Goal: Task Accomplishment & Management: Use online tool/utility

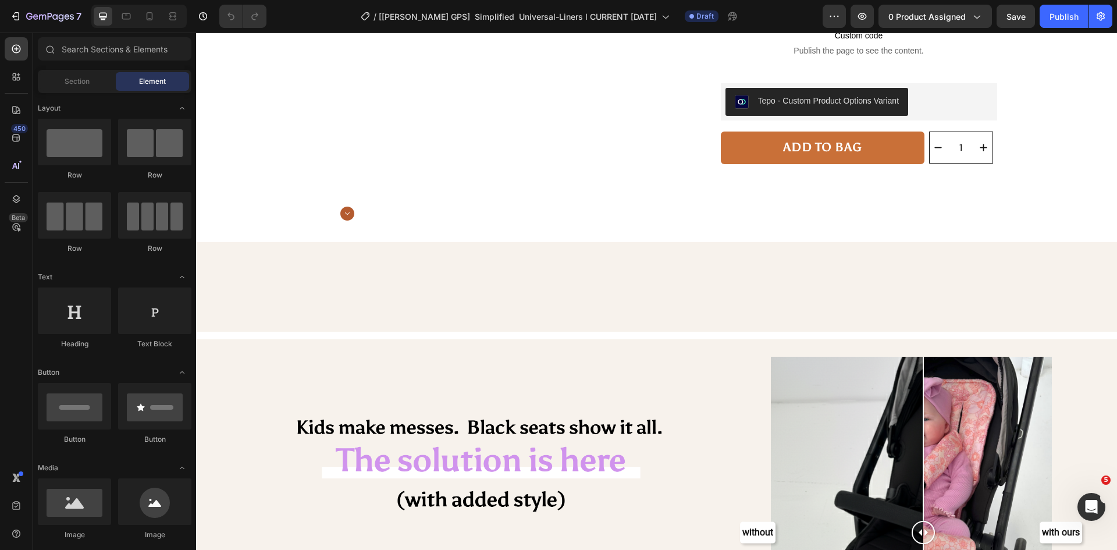
scroll to position [116, 0]
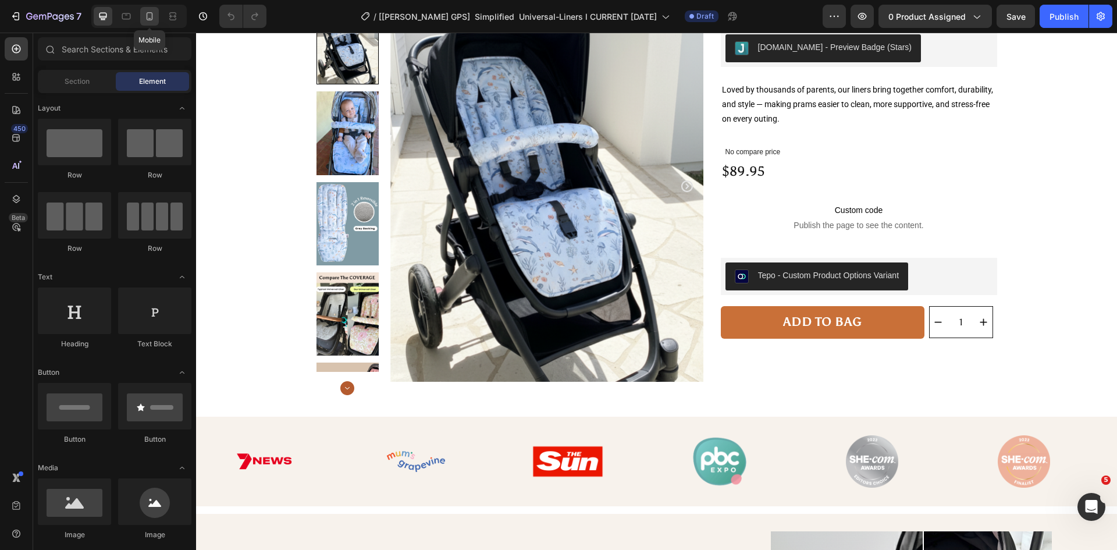
click at [151, 17] on icon at bounding box center [150, 16] width 12 height 12
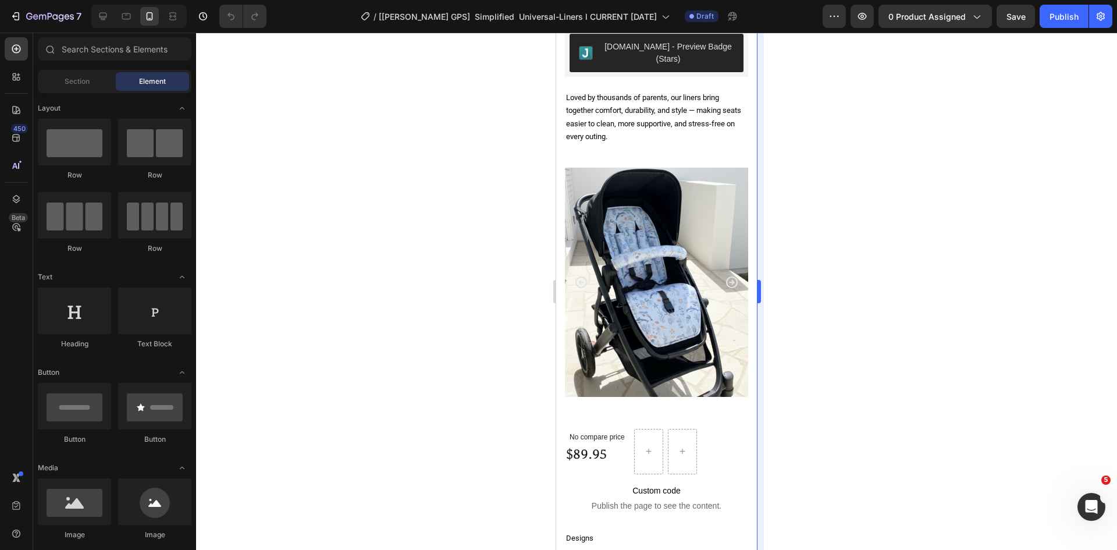
scroll to position [381, 0]
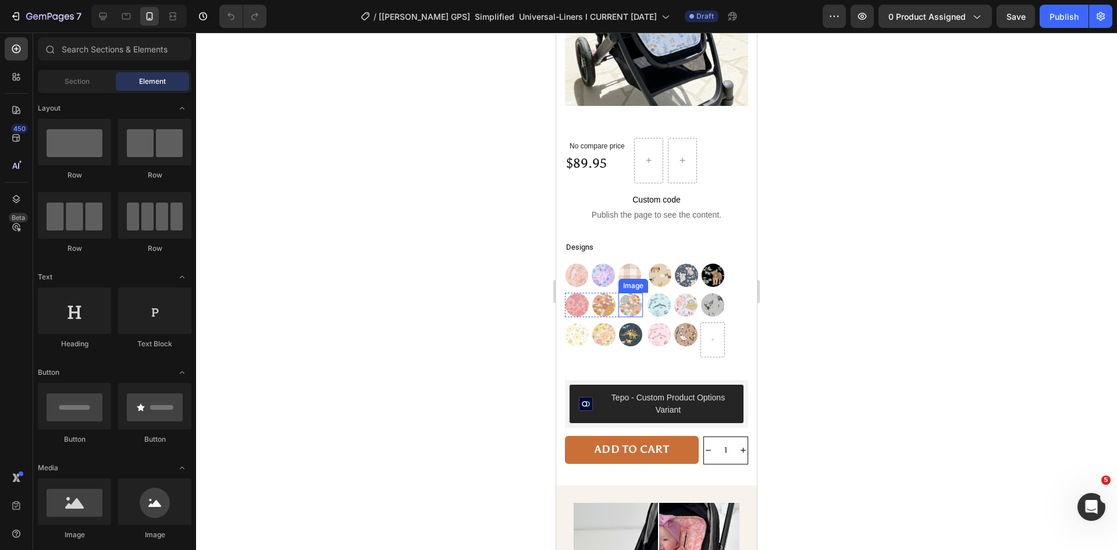
click at [629, 293] on img at bounding box center [630, 305] width 24 height 24
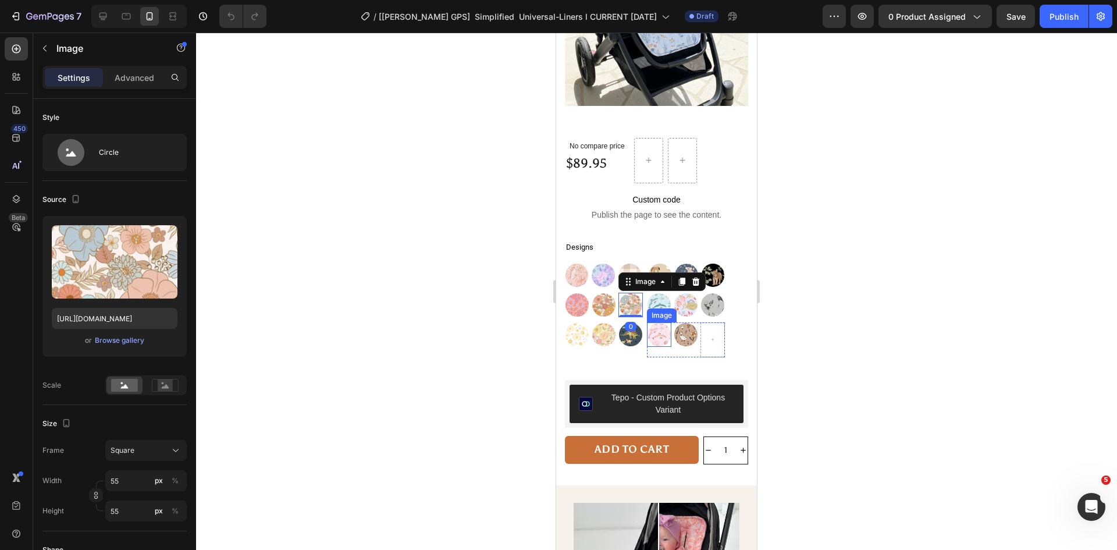
click at [658, 322] on img at bounding box center [659, 334] width 24 height 24
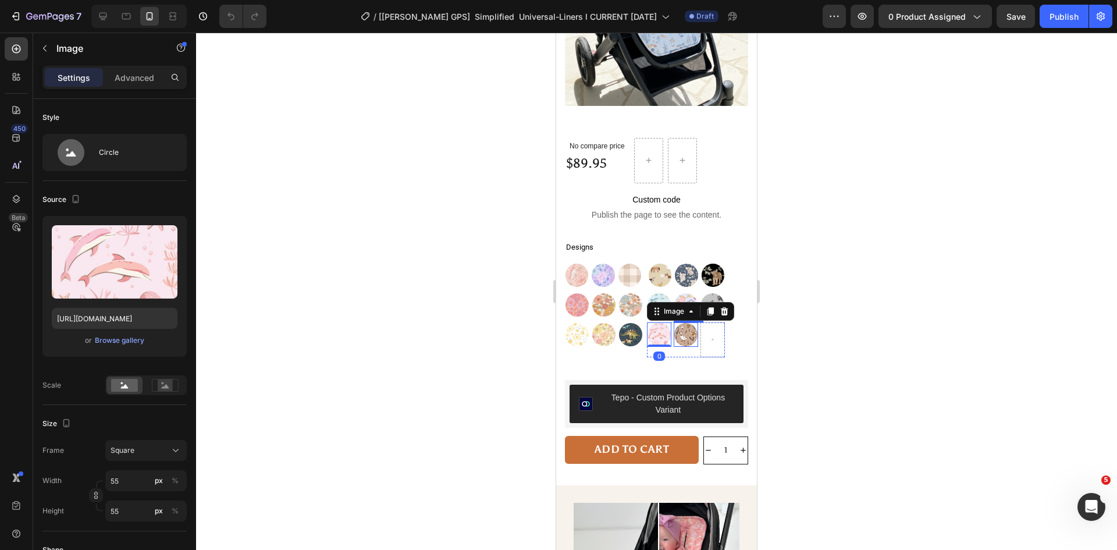
click at [676, 322] on img at bounding box center [685, 334] width 24 height 24
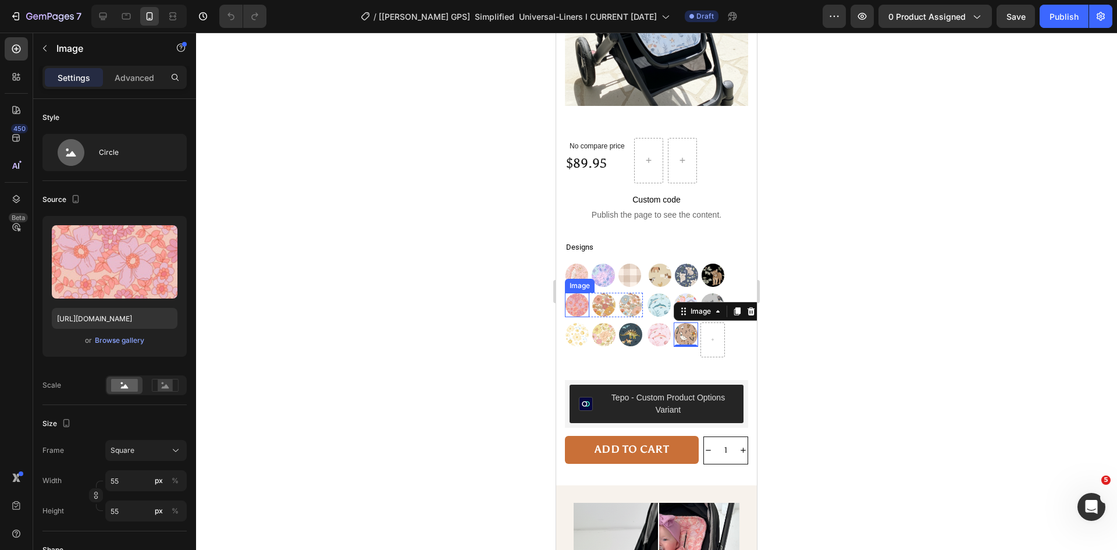
click at [579, 293] on img at bounding box center [577, 305] width 24 height 24
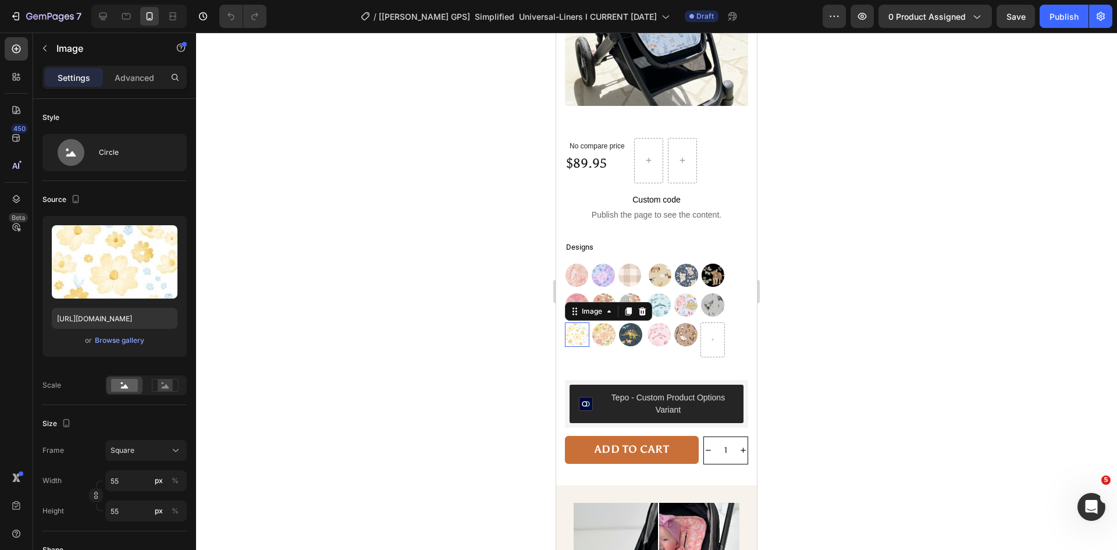
click at [579, 322] on img at bounding box center [577, 334] width 24 height 24
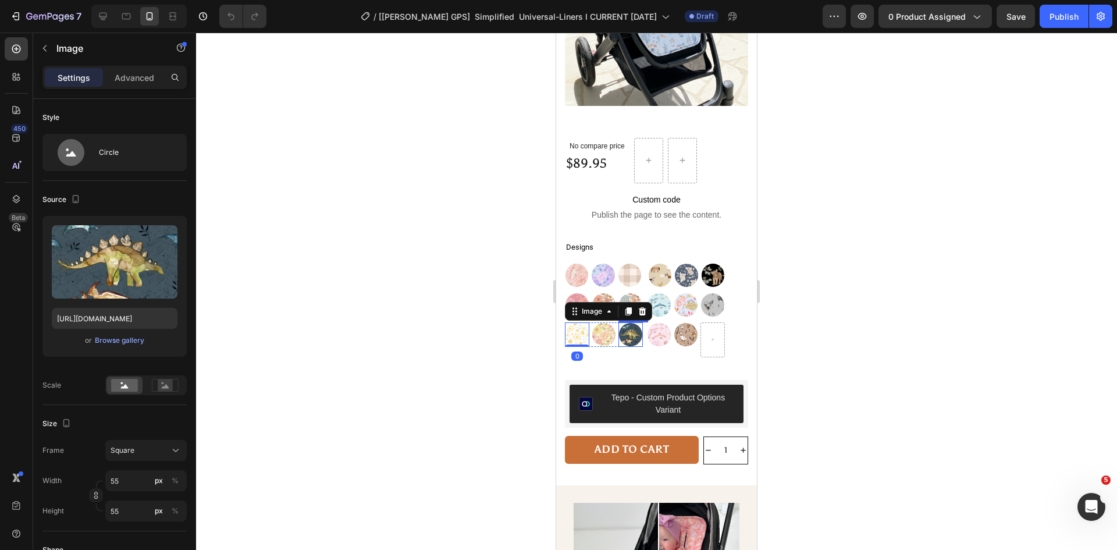
click at [633, 322] on img at bounding box center [630, 334] width 24 height 24
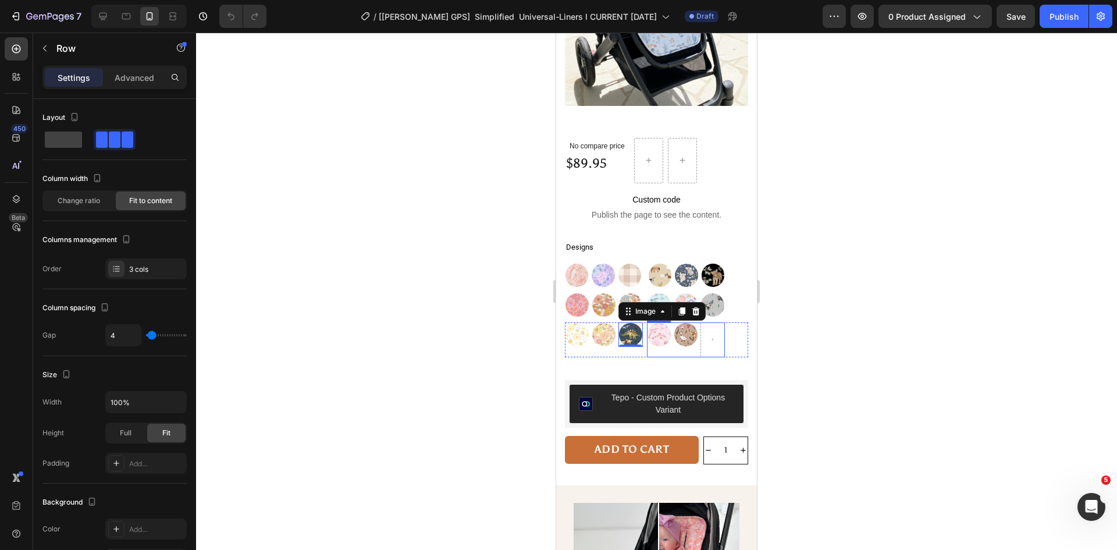
click at [662, 333] on div "Image" at bounding box center [659, 339] width 24 height 35
click at [614, 263] on div "Image Image Image Row" at bounding box center [603, 275] width 77 height 24
click at [648, 263] on link at bounding box center [660, 275] width 24 height 24
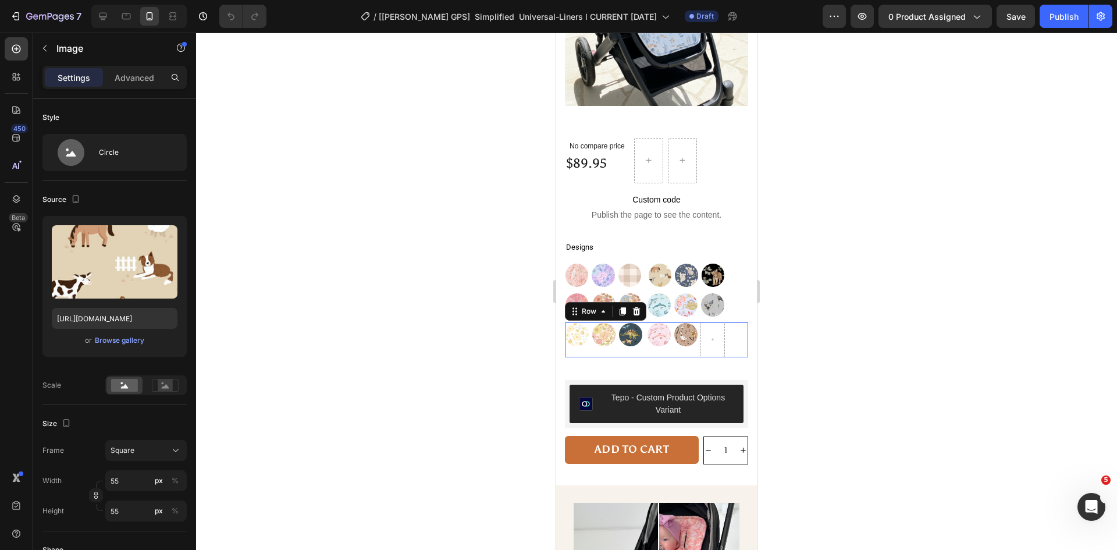
click at [635, 334] on div "Image Image Image Row" at bounding box center [604, 339] width 78 height 35
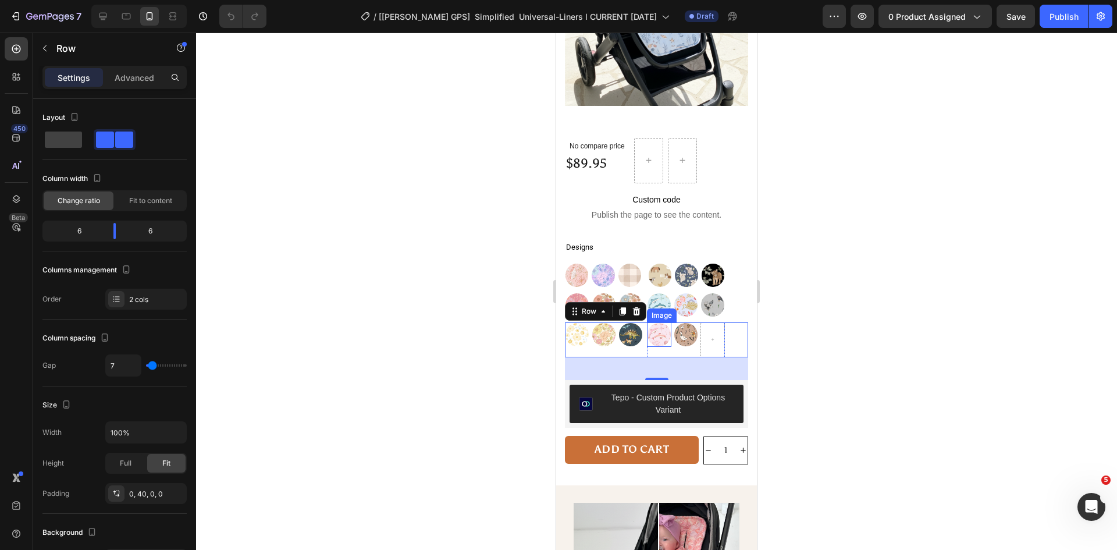
click at [661, 324] on img at bounding box center [659, 334] width 24 height 24
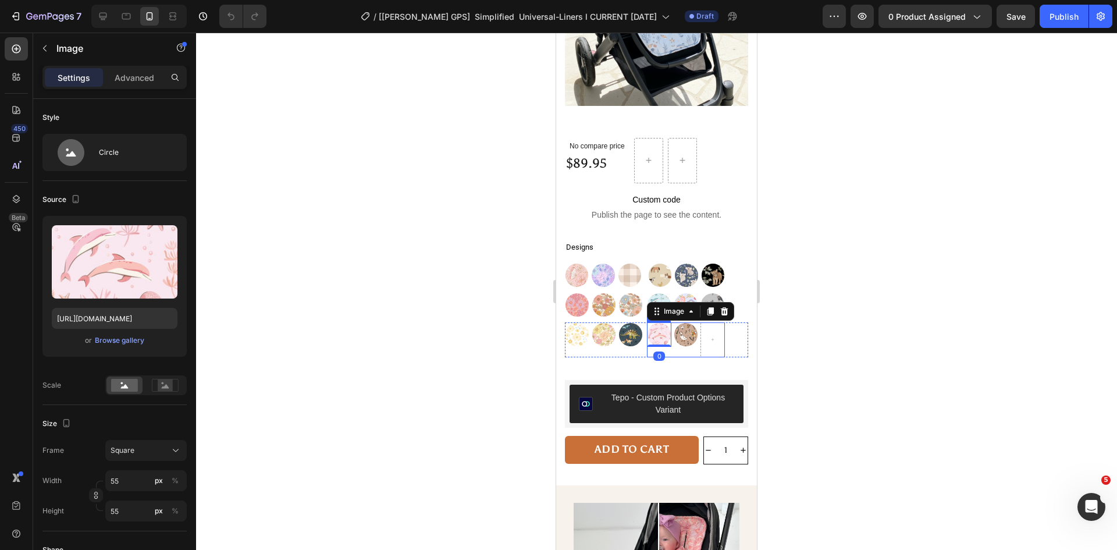
click at [673, 334] on div "Image" at bounding box center [685, 339] width 24 height 35
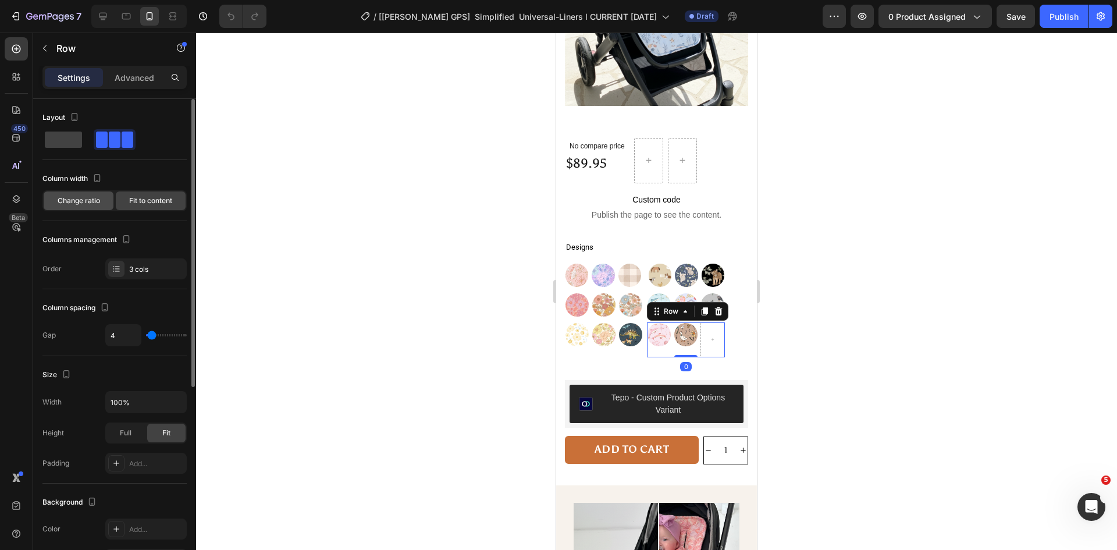
click at [91, 196] on span "Change ratio" at bounding box center [79, 200] width 42 height 10
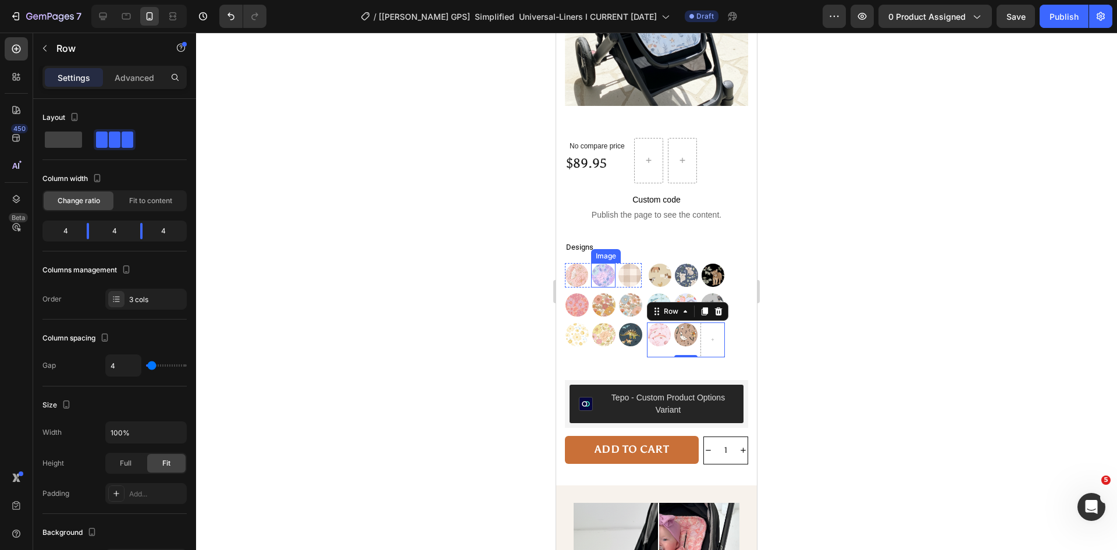
click at [591, 264] on img at bounding box center [603, 275] width 24 height 24
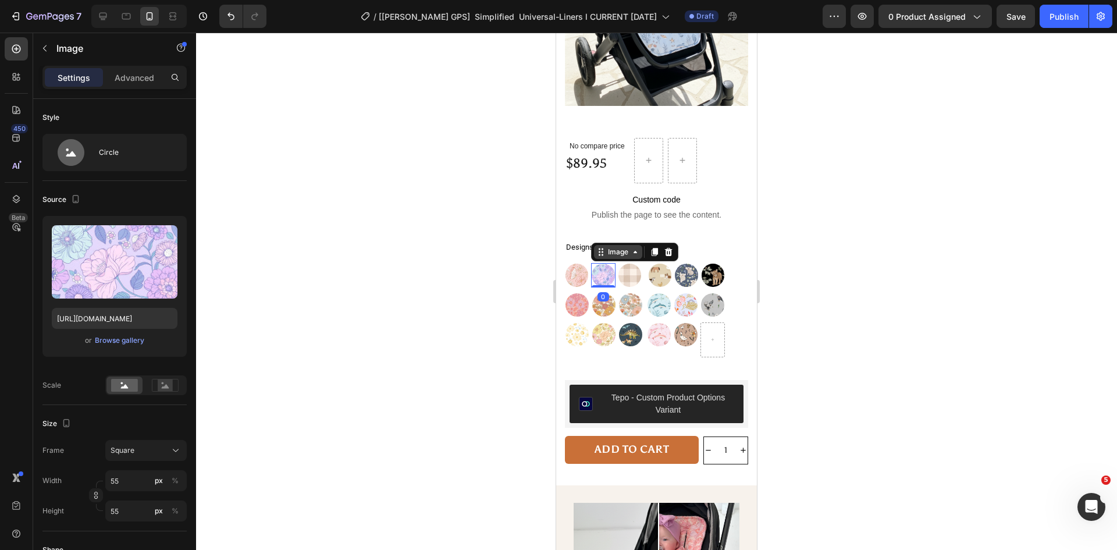
click at [612, 247] on div "Image" at bounding box center [617, 252] width 25 height 10
click at [612, 222] on div "Row 3 cols" at bounding box center [616, 231] width 50 height 19
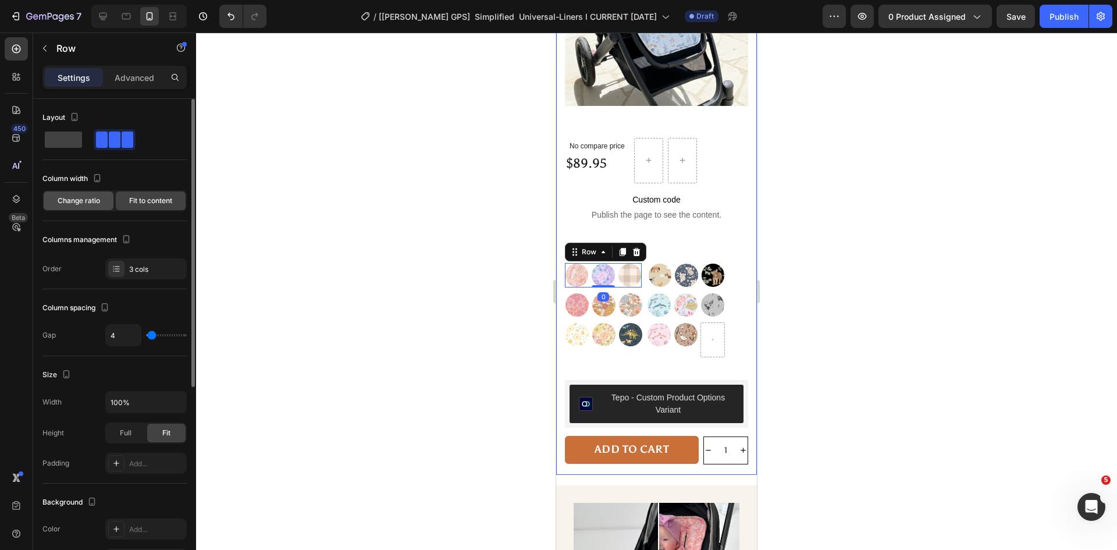
click at [91, 202] on span "Change ratio" at bounding box center [79, 200] width 42 height 10
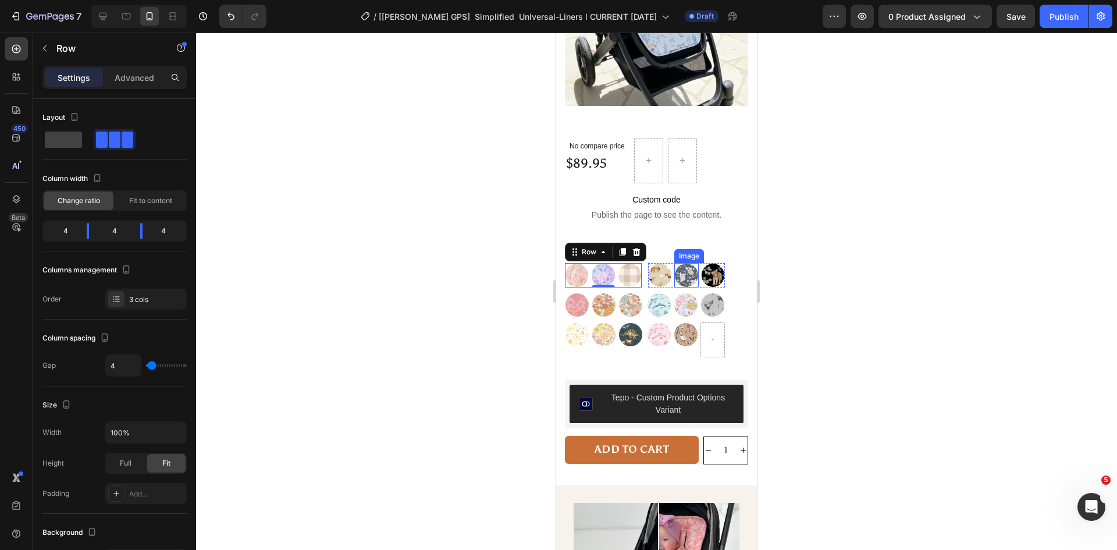
click at [690, 263] on img at bounding box center [686, 275] width 24 height 24
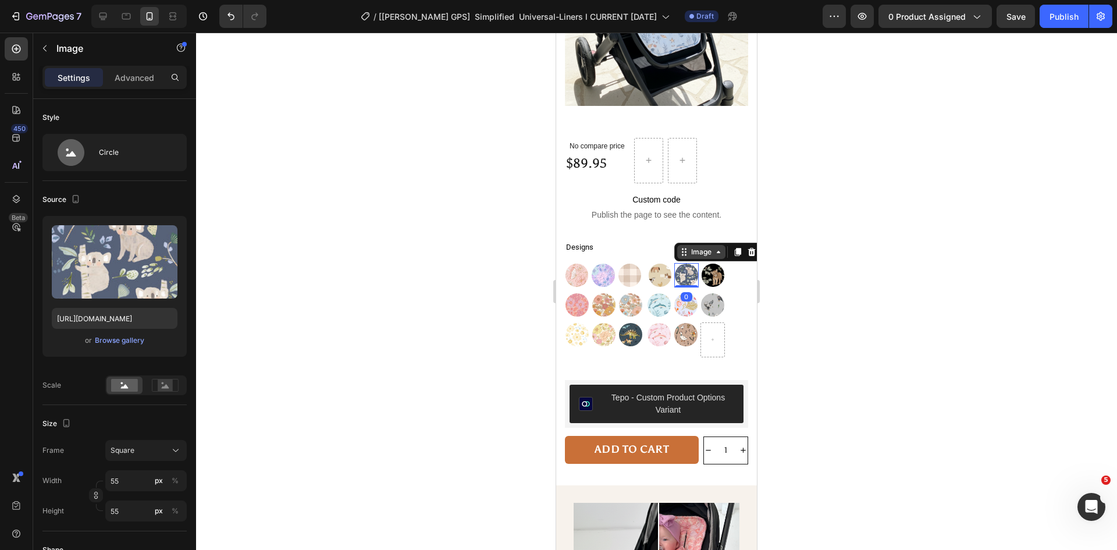
click at [689, 247] on div "Image" at bounding box center [701, 252] width 25 height 10
click at [680, 228] on div "Row 3 cols" at bounding box center [699, 231] width 41 height 7
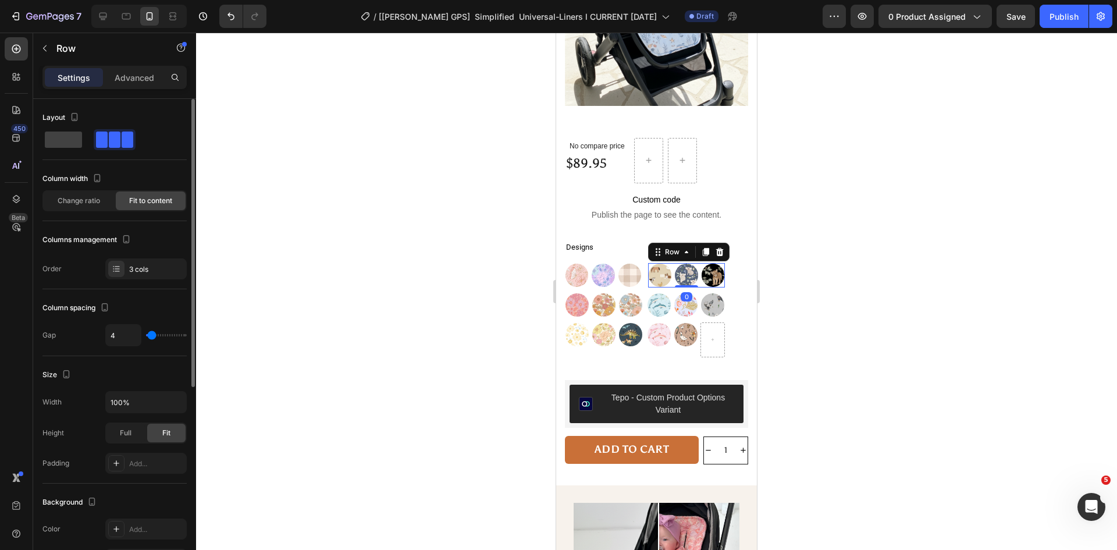
click at [77, 191] on div "Change ratio Fit to content" at bounding box center [114, 200] width 144 height 21
click at [79, 194] on div "Change ratio" at bounding box center [79, 200] width 70 height 19
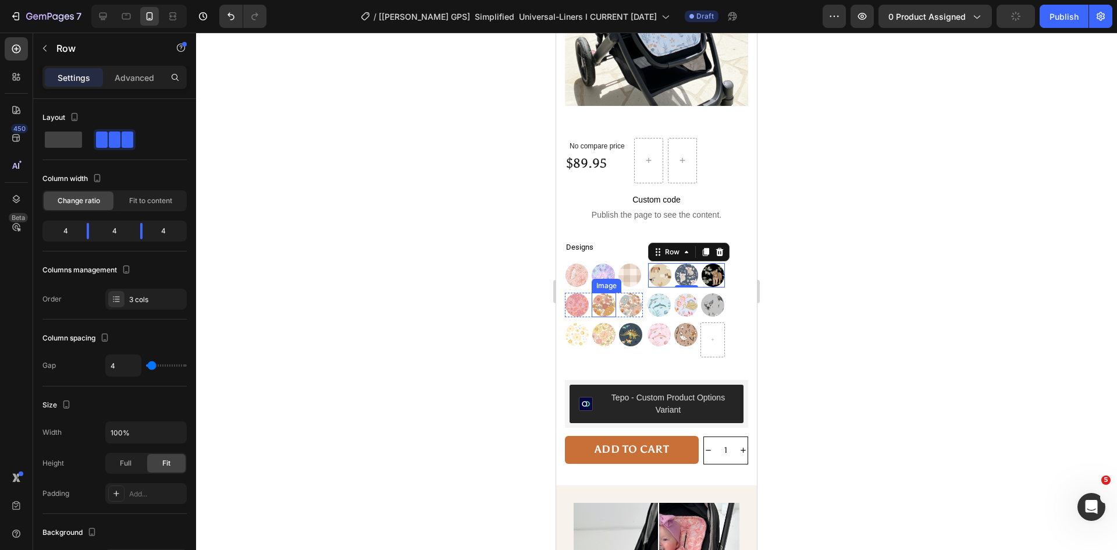
click at [612, 295] on img at bounding box center [603, 305] width 24 height 24
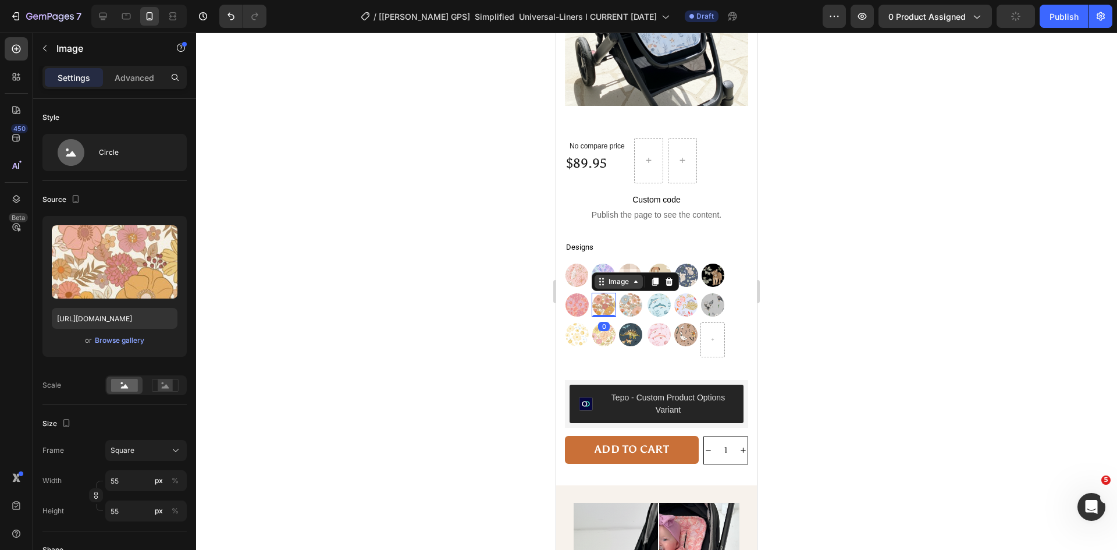
click at [616, 276] on div "Image" at bounding box center [618, 281] width 25 height 10
click at [609, 252] on div "Row 3 cols" at bounding box center [617, 261] width 50 height 19
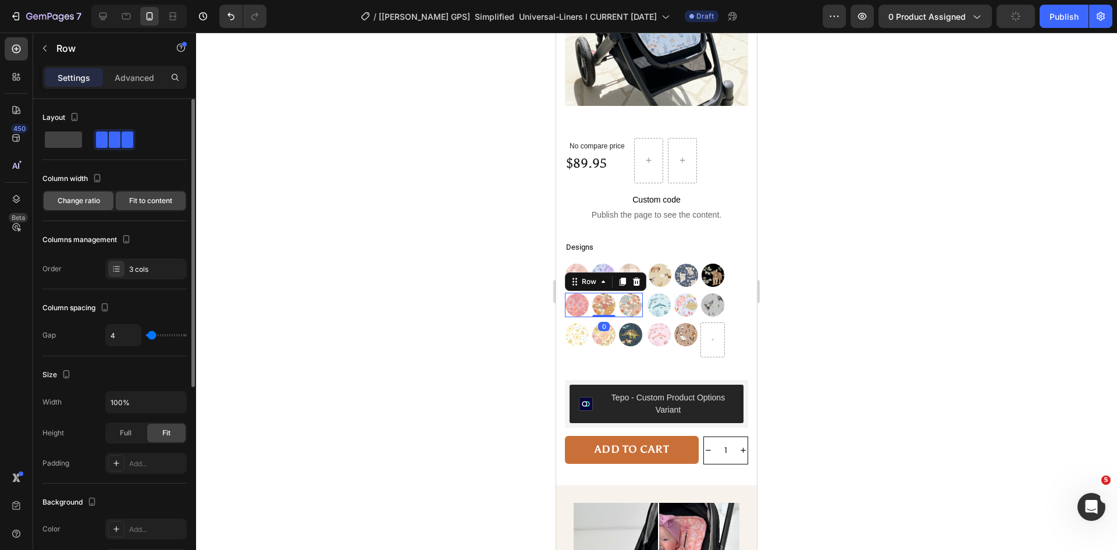
click at [88, 201] on span "Change ratio" at bounding box center [79, 200] width 42 height 10
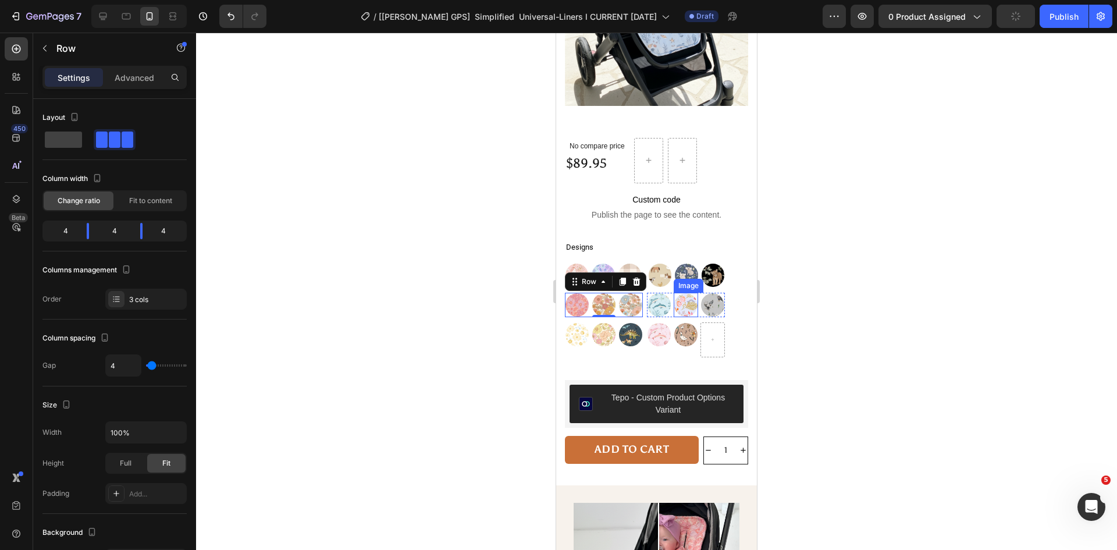
click at [673, 296] on img at bounding box center [685, 305] width 24 height 24
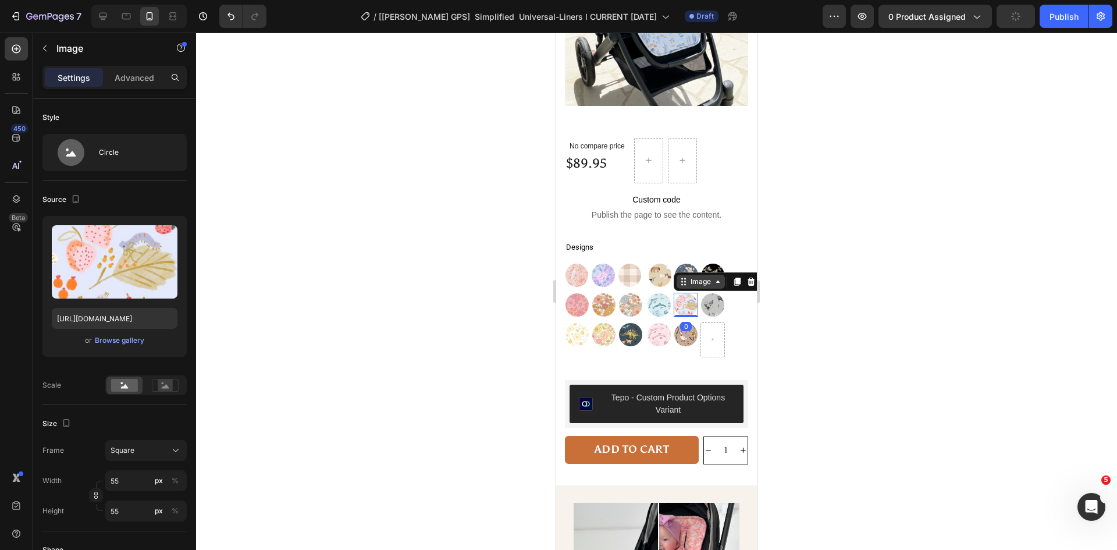
click at [691, 276] on div "Image" at bounding box center [700, 281] width 25 height 10
click at [680, 252] on div "Row 3 cols" at bounding box center [699, 261] width 50 height 19
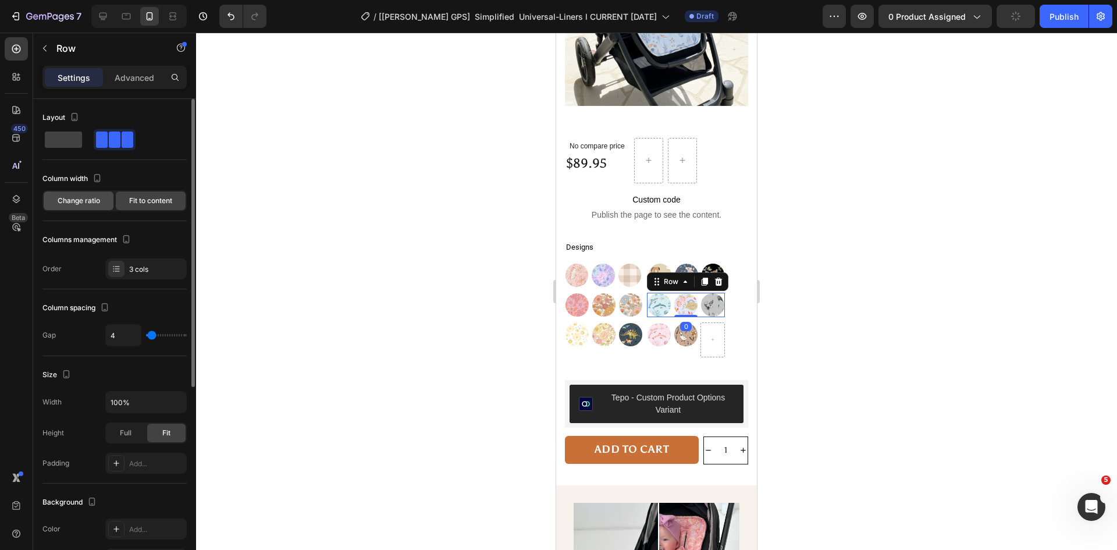
click at [91, 204] on span "Change ratio" at bounding box center [79, 200] width 42 height 10
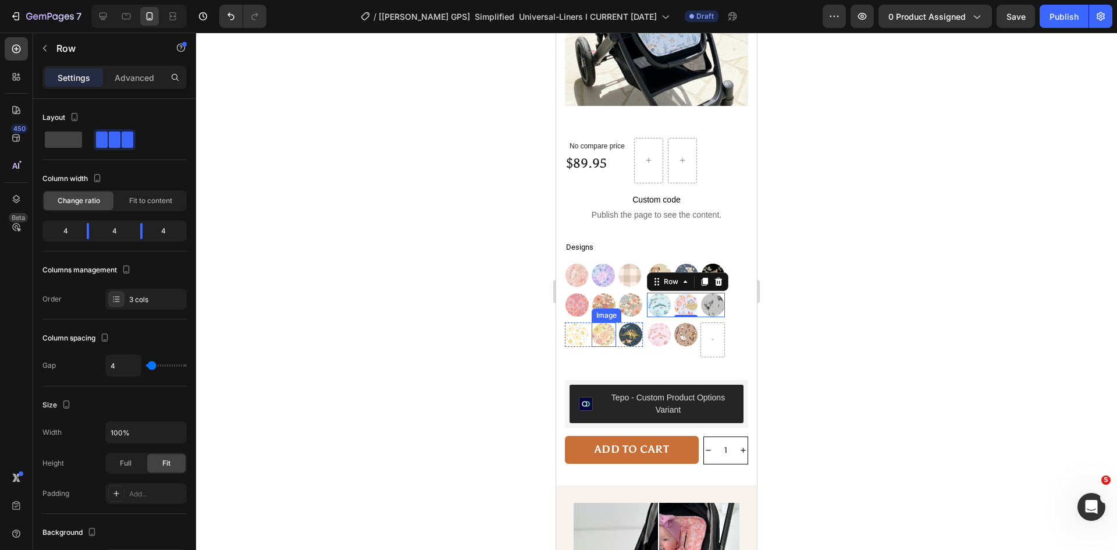
click at [594, 325] on img at bounding box center [603, 334] width 24 height 24
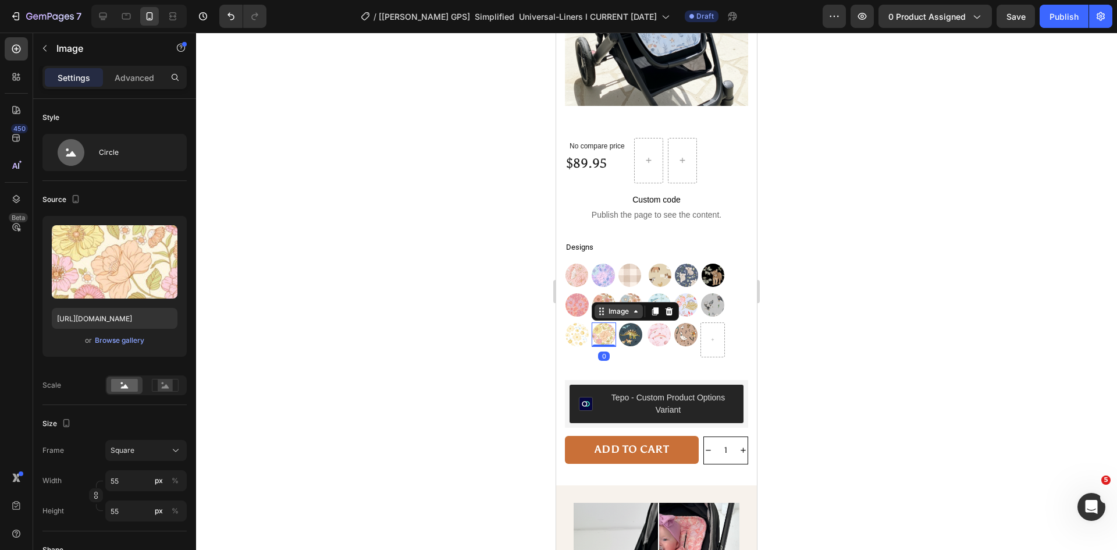
click at [607, 306] on div "Image" at bounding box center [618, 311] width 25 height 10
click at [606, 281] on div "Row 3 cols" at bounding box center [617, 290] width 50 height 19
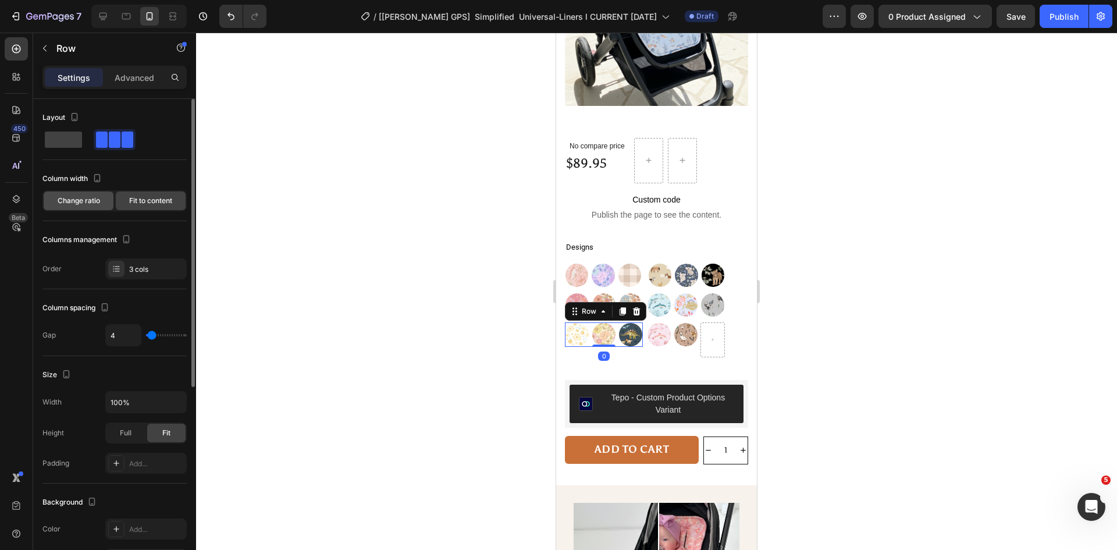
click at [81, 199] on span "Change ratio" at bounding box center [79, 200] width 42 height 10
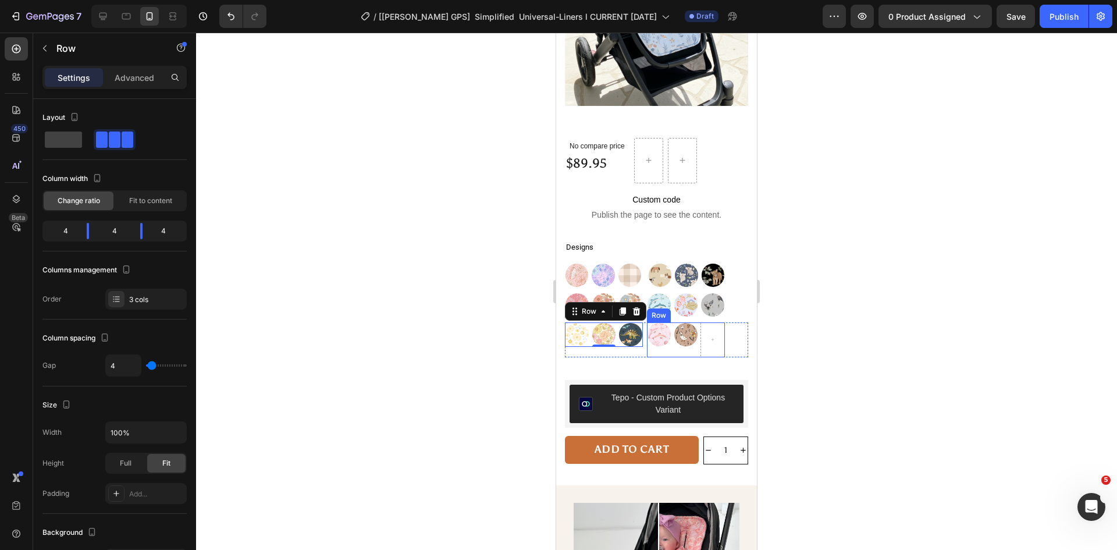
click at [680, 332] on div "Image" at bounding box center [685, 339] width 24 height 35
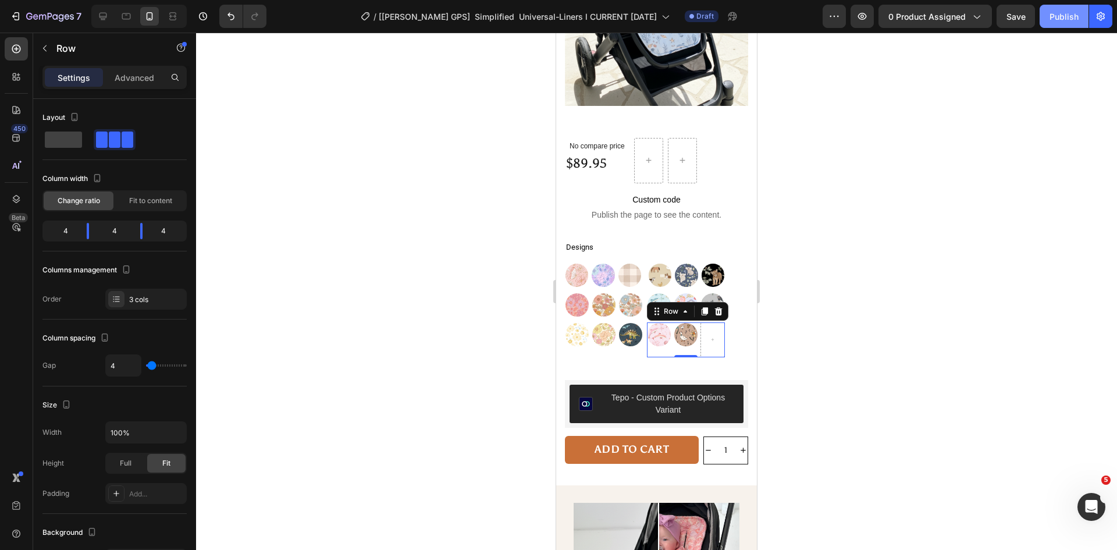
click at [1050, 14] on button "Publish" at bounding box center [1063, 16] width 49 height 23
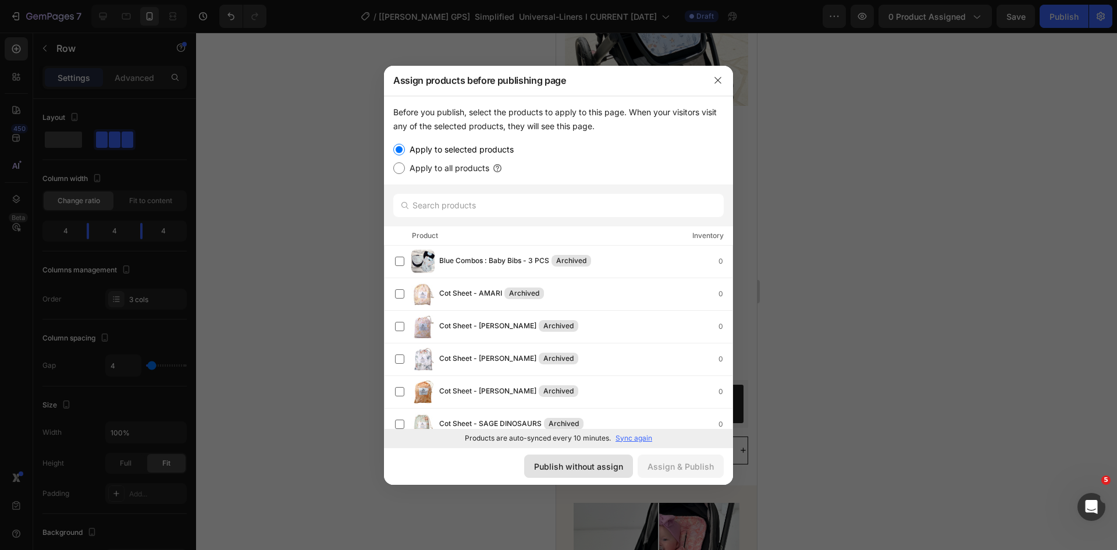
click at [571, 471] on div "Publish without assign" at bounding box center [578, 466] width 89 height 12
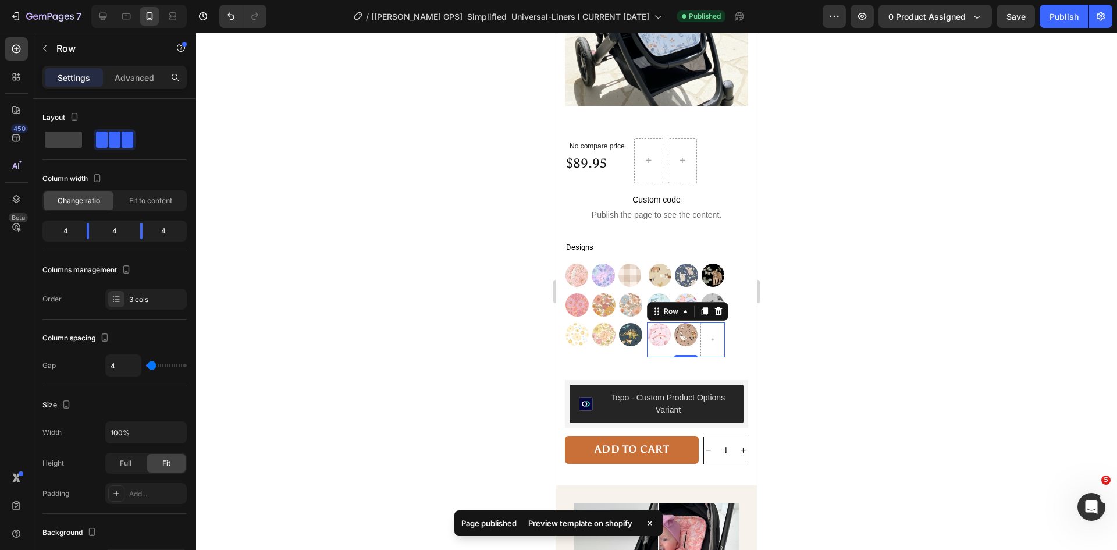
click at [597, 526] on div "Preview template on shopify" at bounding box center [580, 523] width 118 height 16
